Goal: Find specific page/section: Find specific page/section

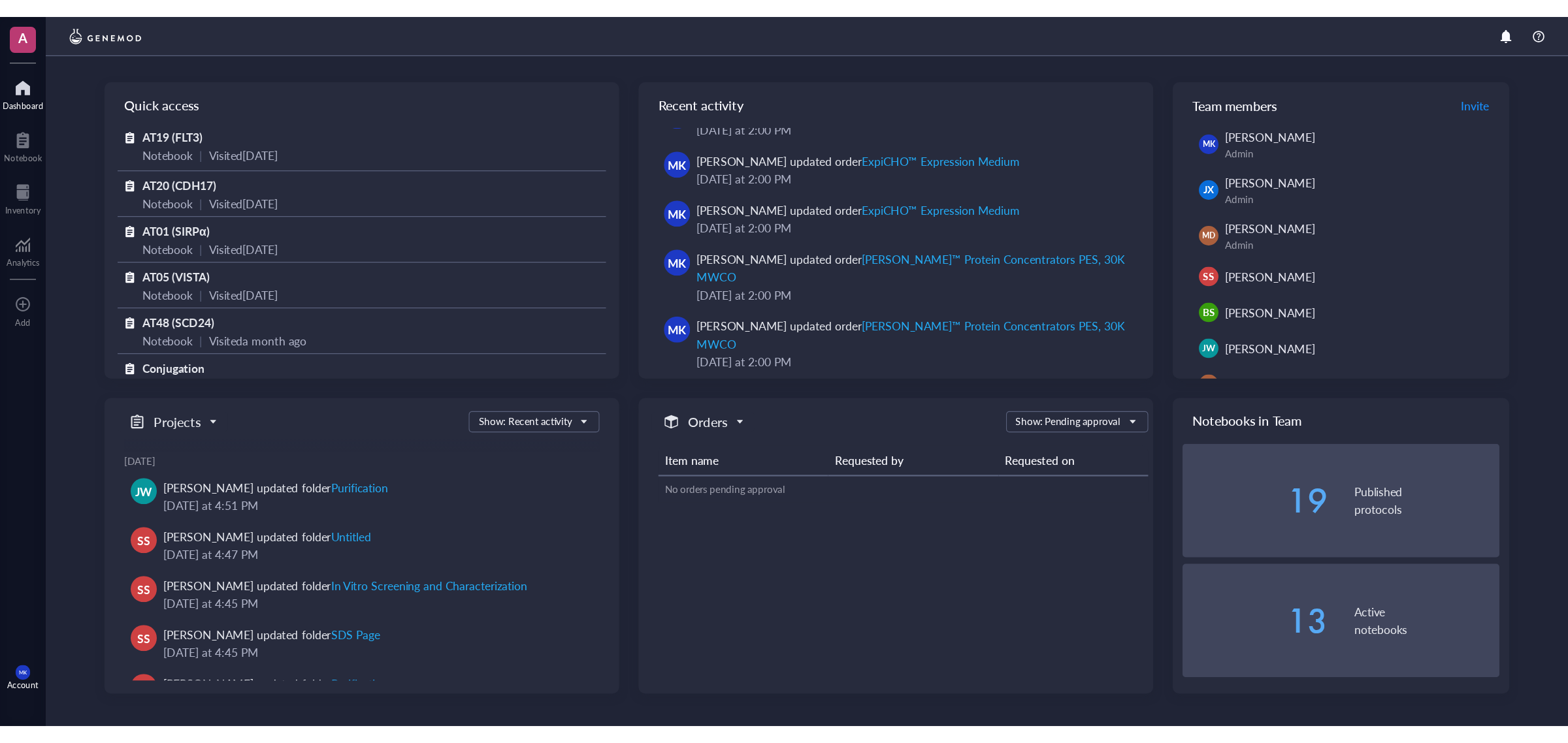
scroll to position [250, 0]
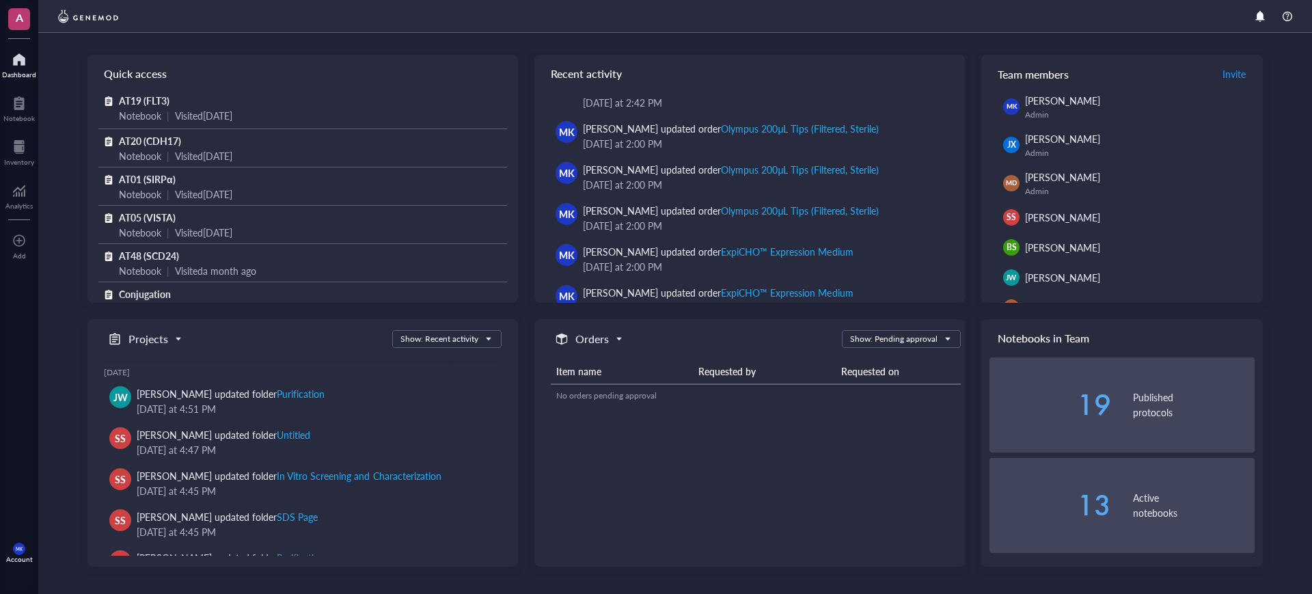
click at [21, 174] on div "A Dashboard Notebook Inventory Analytics To pick up a draggable item, press the…" at bounding box center [19, 297] width 38 height 594
click at [21, 163] on div "Inventory" at bounding box center [19, 162] width 30 height 8
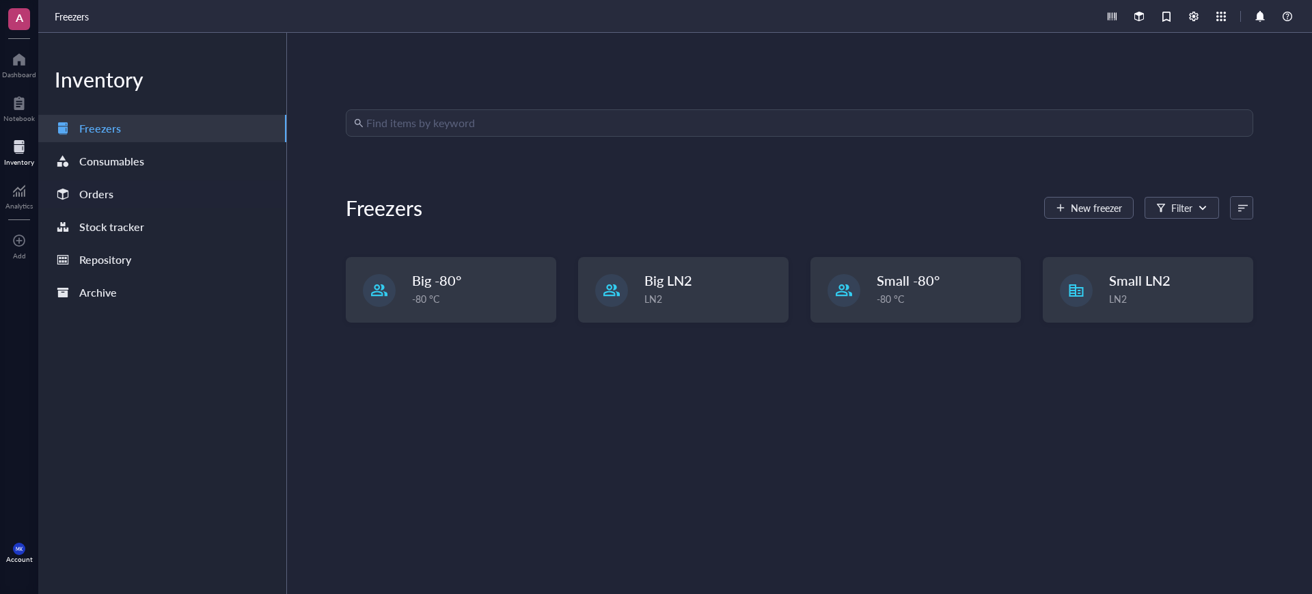
click at [162, 190] on div "Orders" at bounding box center [162, 193] width 248 height 27
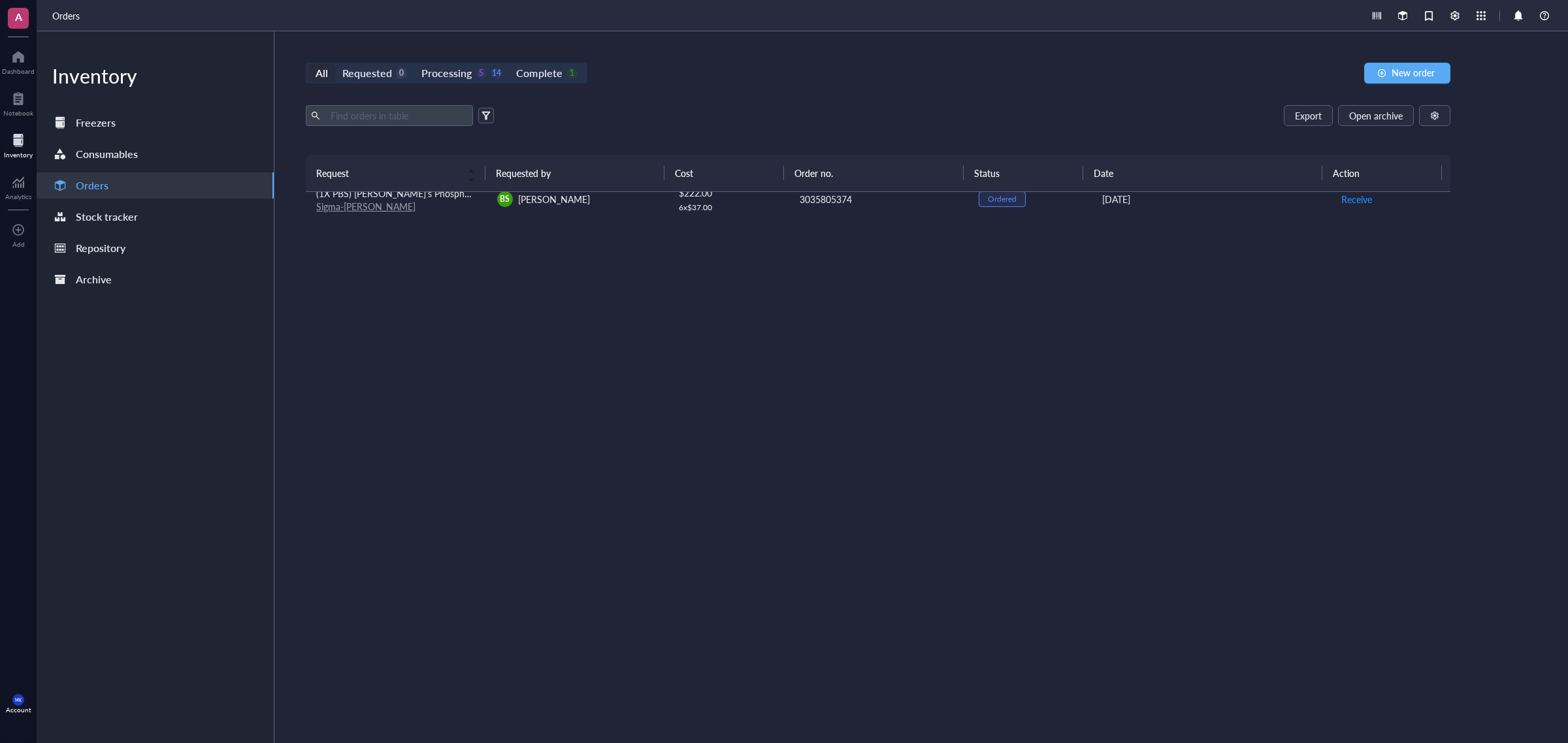
scroll to position [490, 0]
